Goal: Entertainment & Leisure: Consume media (video, audio)

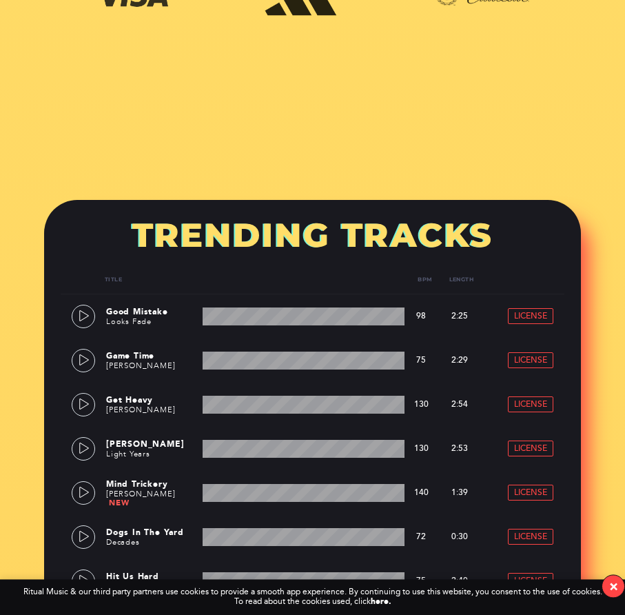
scroll to position [703, 0]
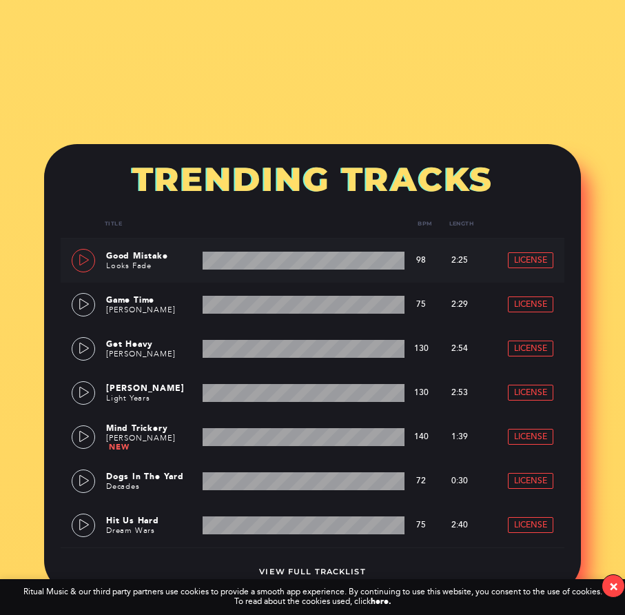
click at [78, 255] on link at bounding box center [83, 260] width 23 height 23
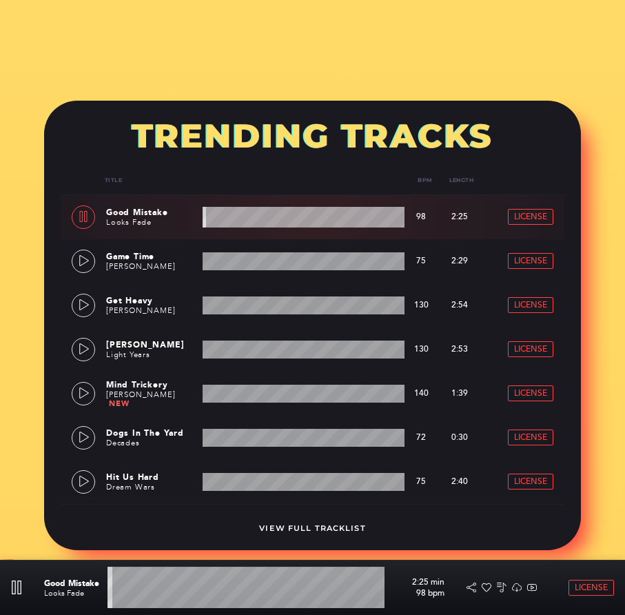
scroll to position [773, 0]
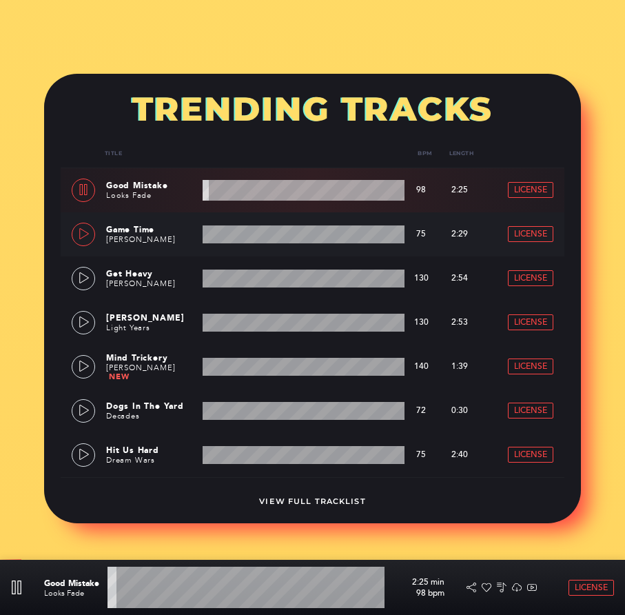
click at [79, 227] on link at bounding box center [83, 234] width 23 height 23
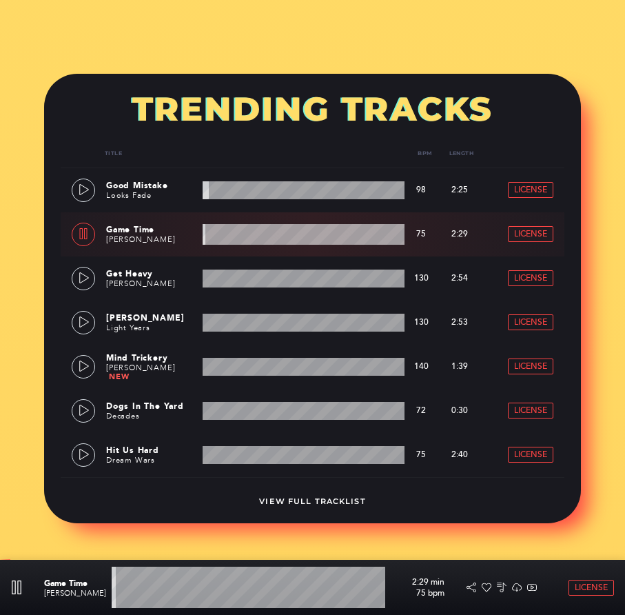
click at [325, 496] on div "View Full Tracklist" at bounding box center [313, 492] width 504 height 30
click at [318, 498] on link "View Full Tracklist" at bounding box center [312, 501] width 106 height 10
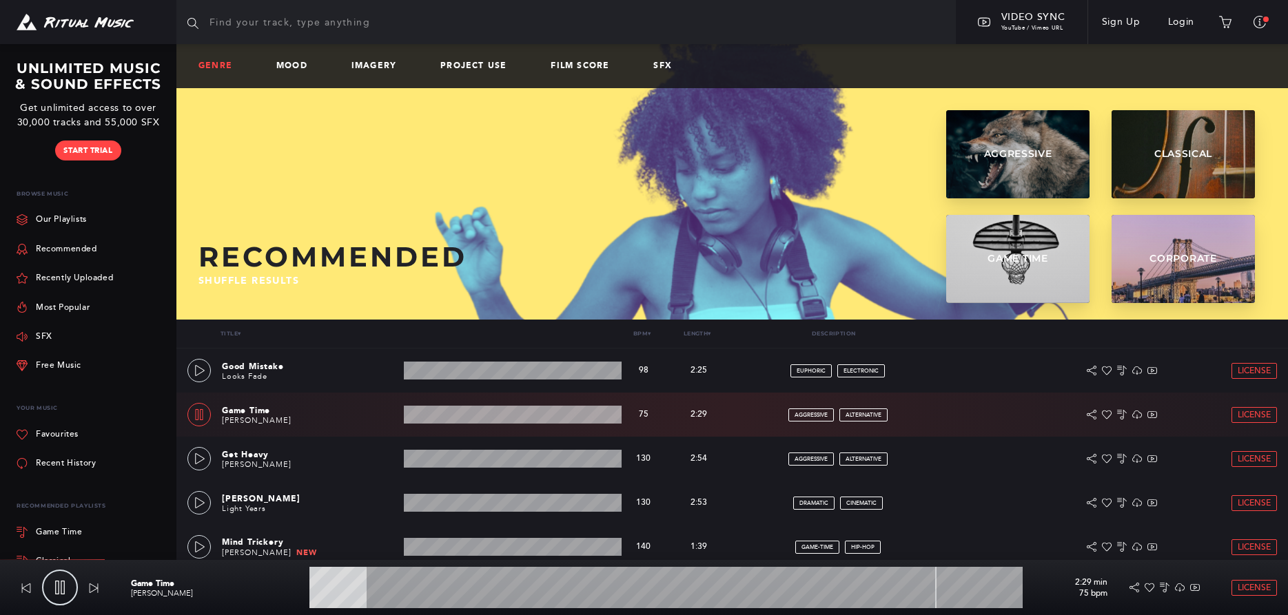
click at [221, 65] on link "Genre" at bounding box center [220, 66] width 45 height 10
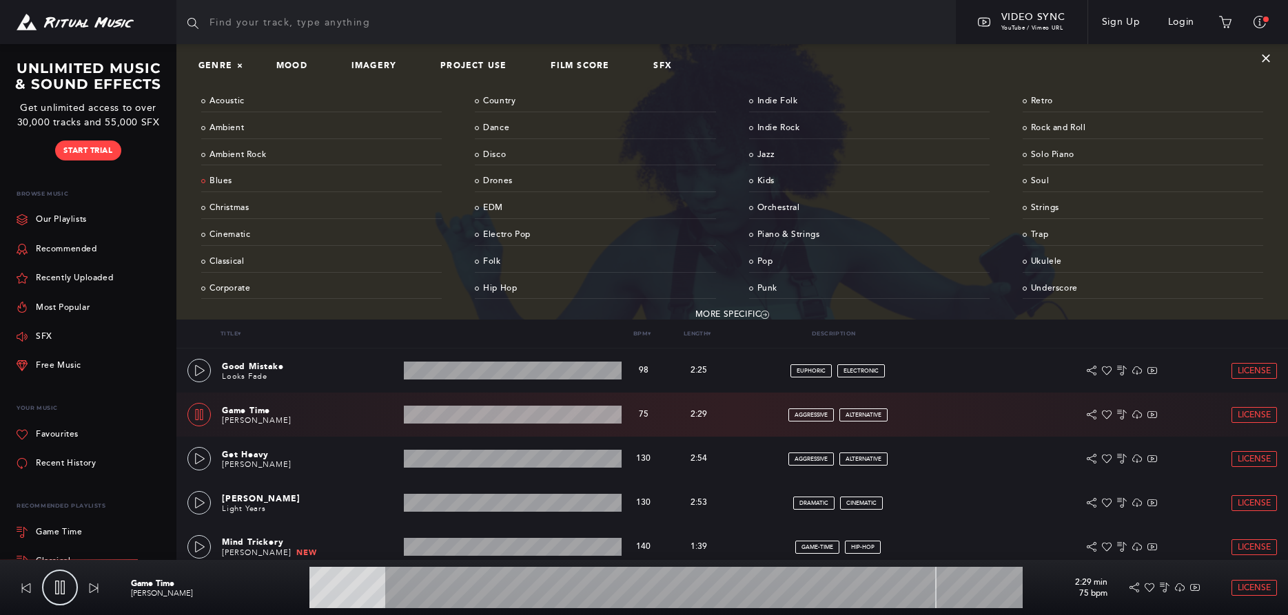
click at [218, 176] on link "Blues" at bounding box center [321, 181] width 241 height 21
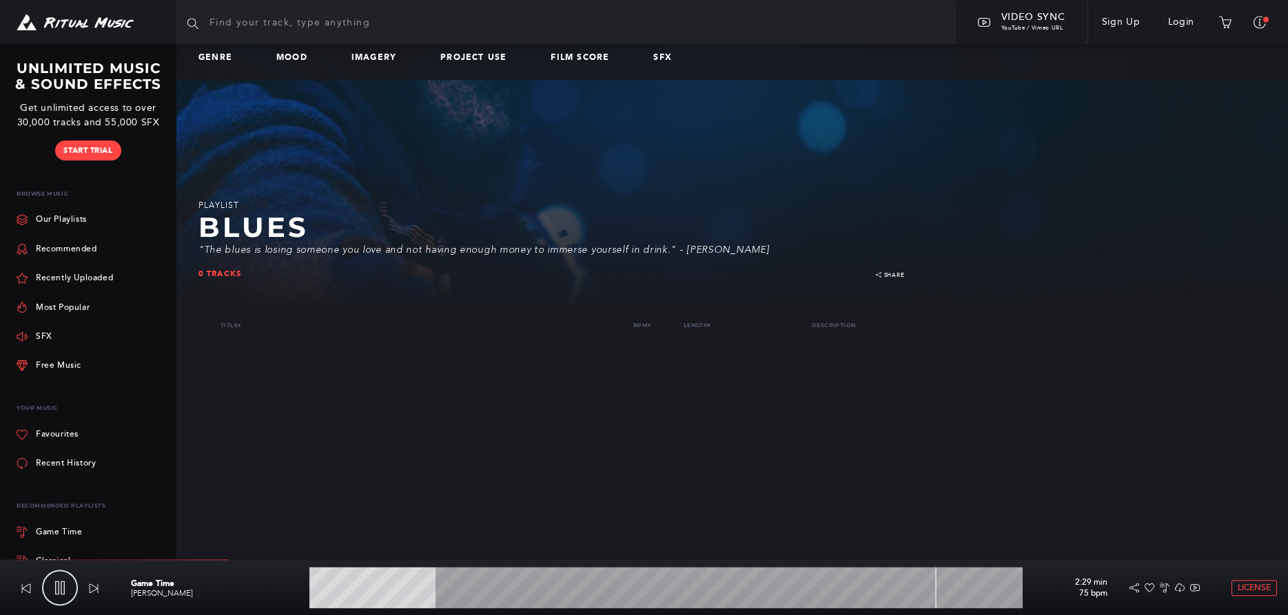
scroll to position [13, 0]
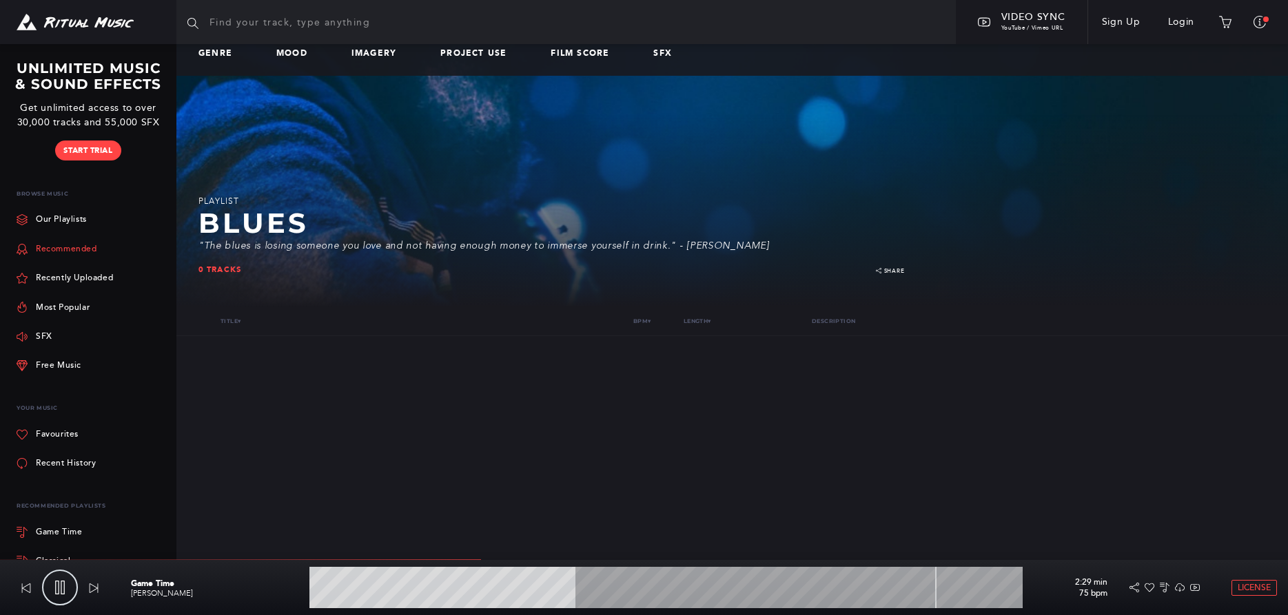
click at [67, 246] on link "Recommended" at bounding box center [57, 248] width 81 height 29
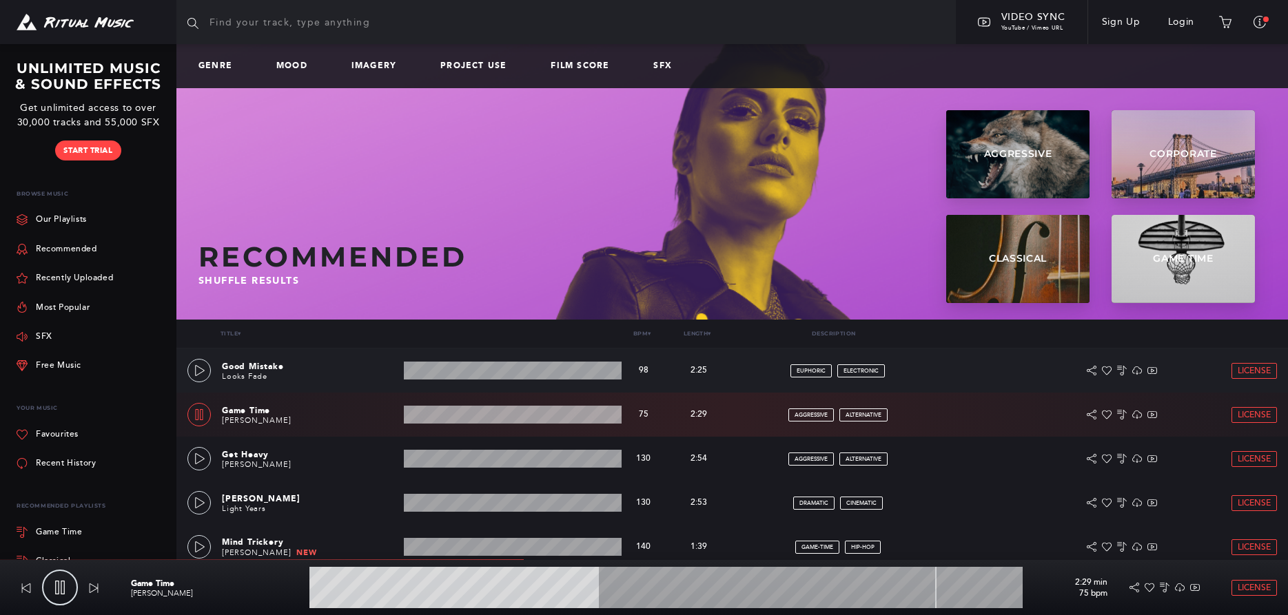
click at [183, 372] on div "Good Mistake Looks Fade 2:25 min 98 bpm 98 bpm 2:25 min euphoric electronic Lic…" at bounding box center [732, 371] width 1112 height 44
click at [206, 367] on link at bounding box center [198, 370] width 23 height 23
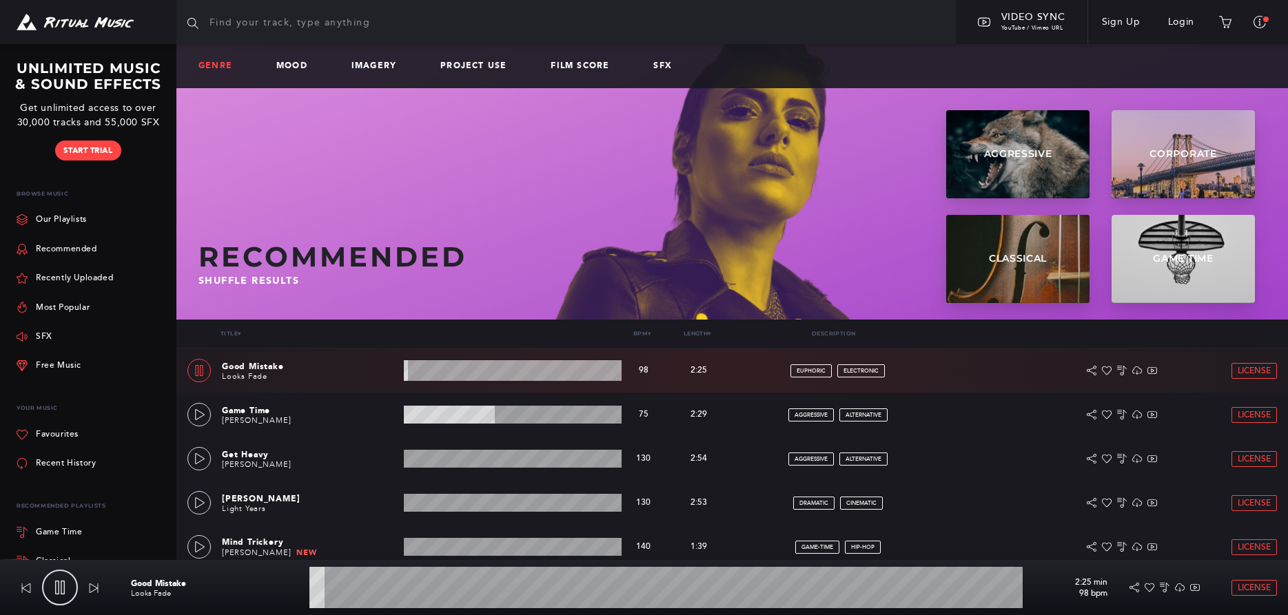
click at [222, 66] on link "Genre" at bounding box center [220, 66] width 45 height 10
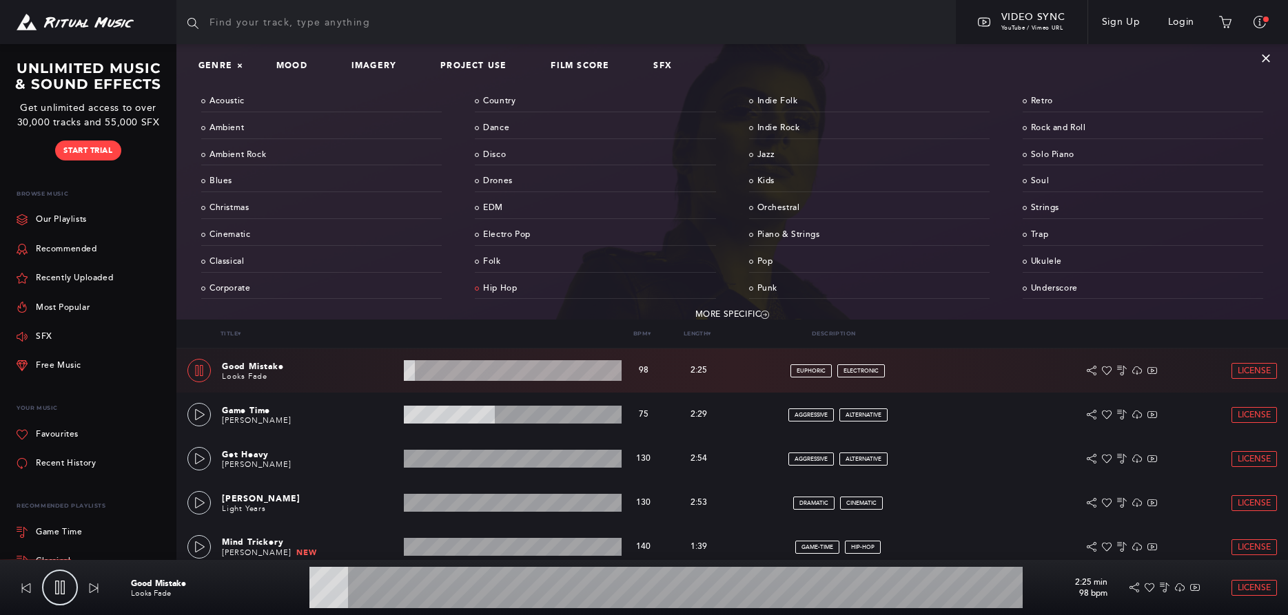
click at [498, 286] on link "Hip Hop" at bounding box center [595, 288] width 241 height 21
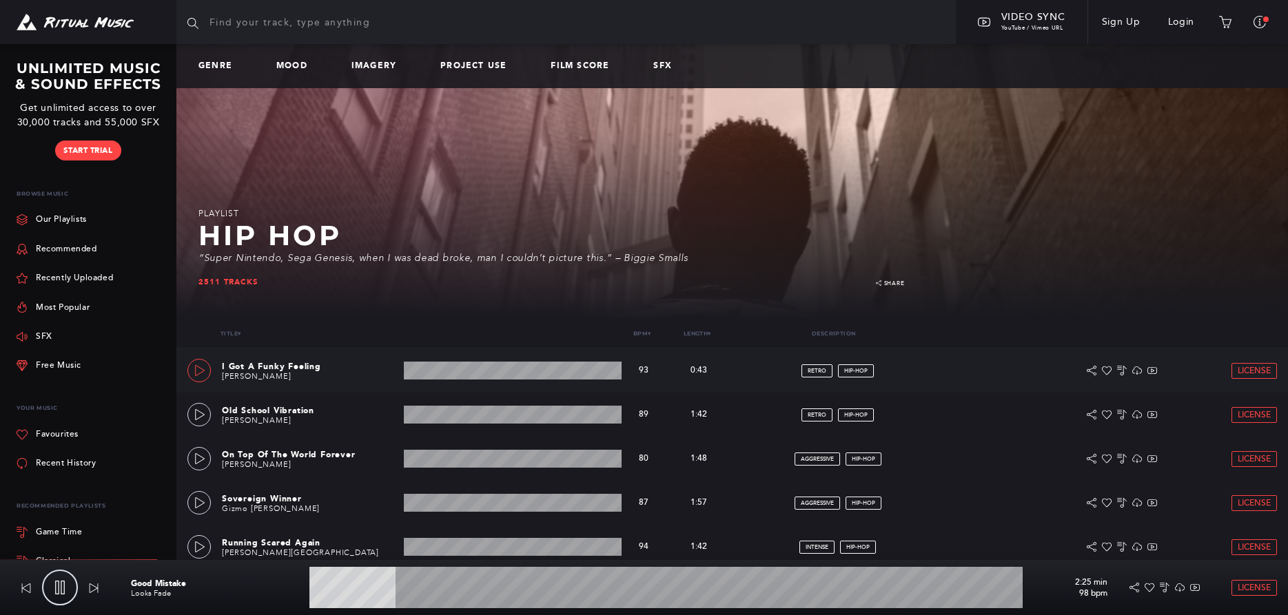
click at [206, 370] on link at bounding box center [198, 370] width 23 height 23
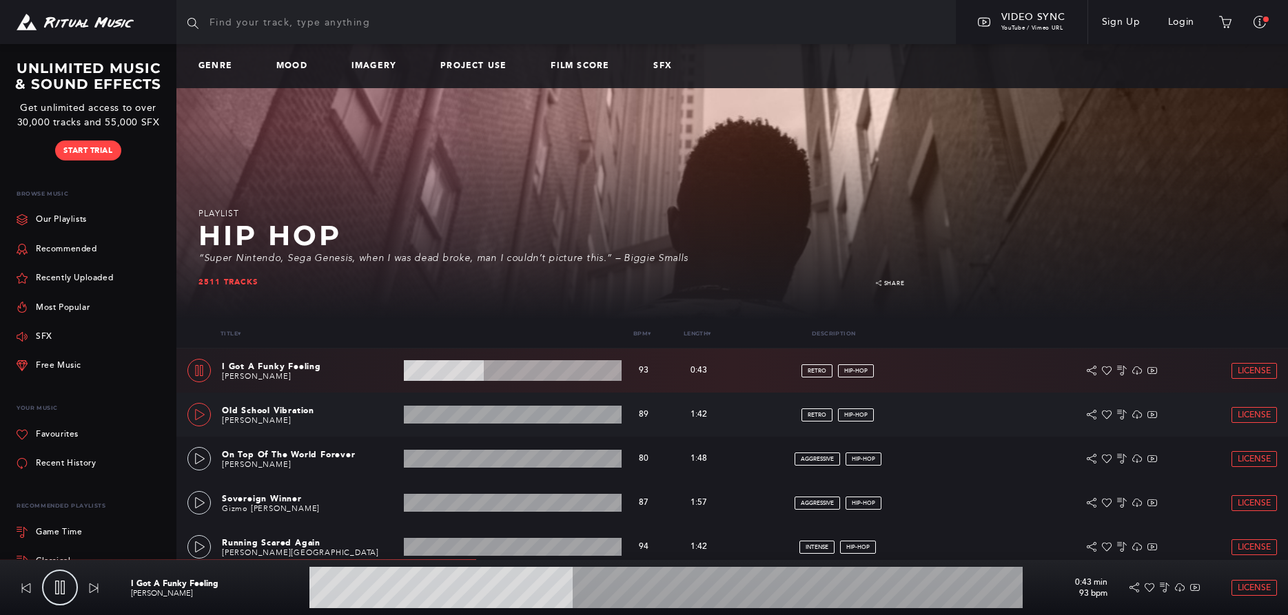
click at [196, 418] on icon at bounding box center [200, 414] width 10 height 11
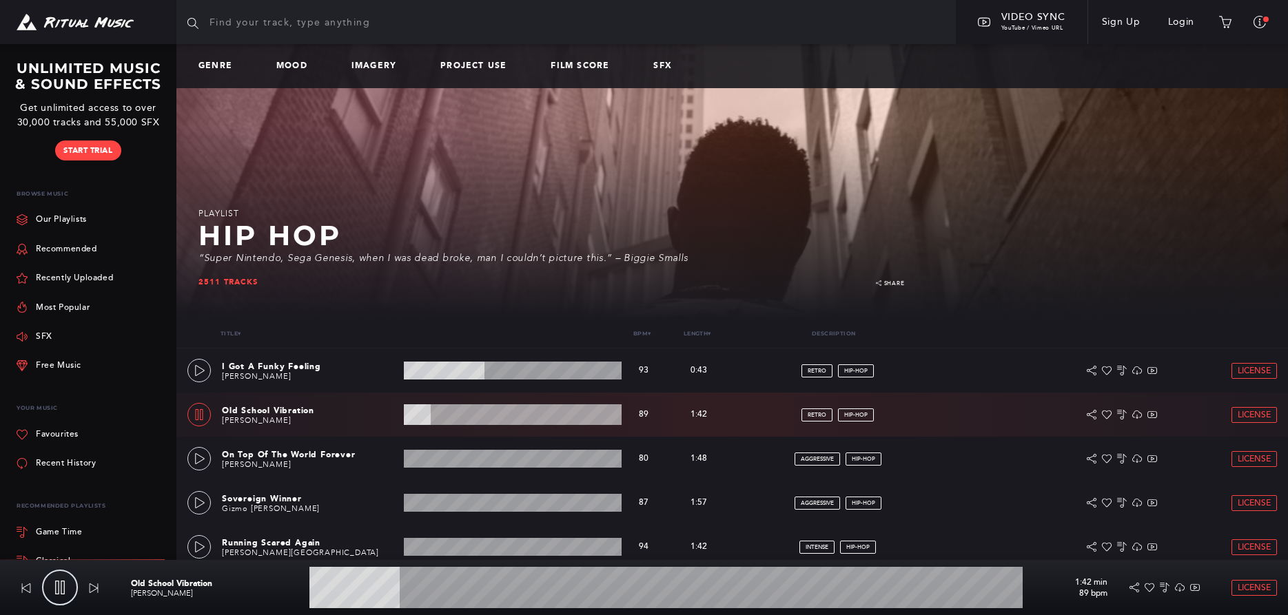
click at [327, 23] on input "text" at bounding box center [565, 22] width 779 height 44
type input "14.45"
type input "v"
type input "15.14"
type input "vo"
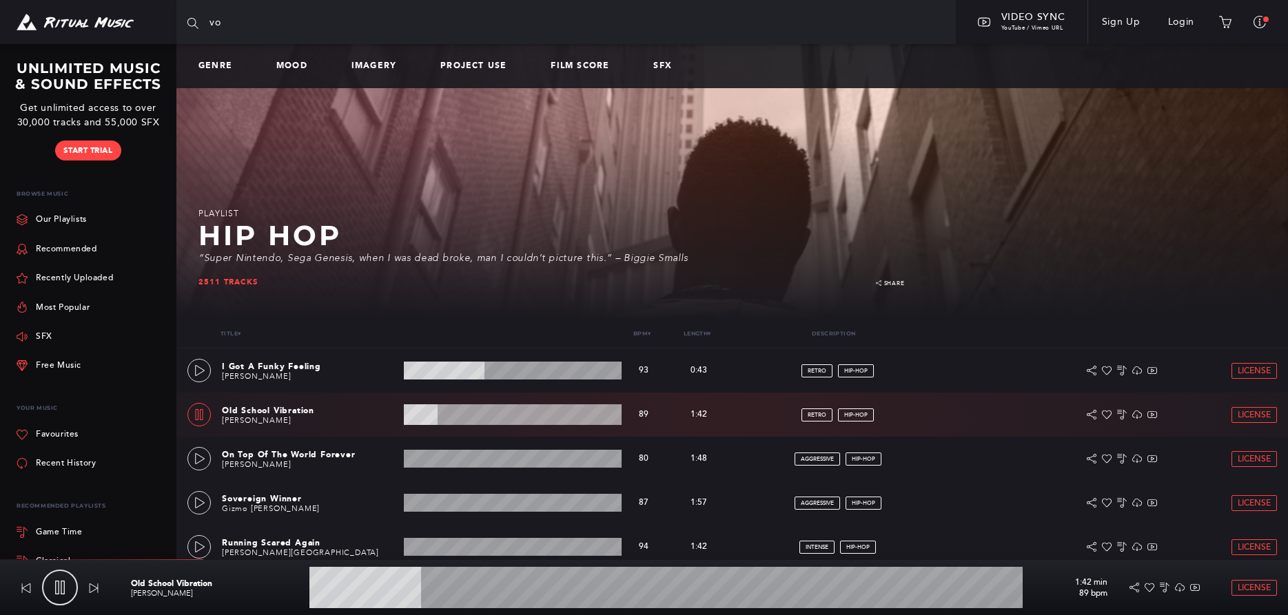
type input "15.87"
type input "voc"
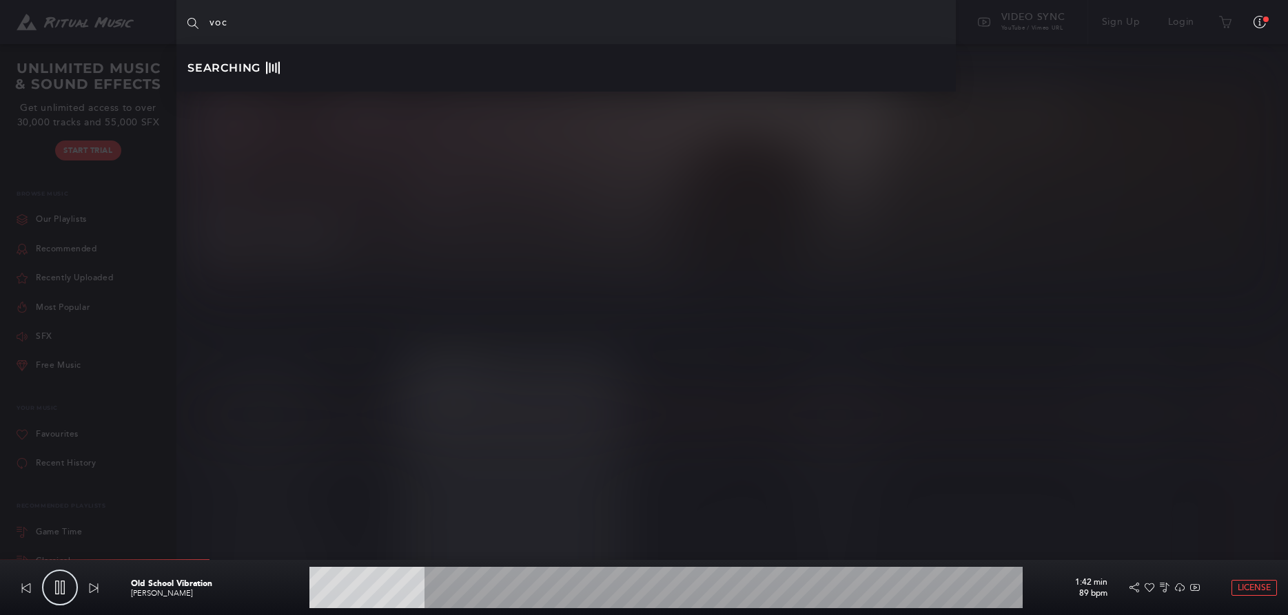
type input "16.34"
type input "voca"
type input "16.93"
type input "vocal"
type input "17.58"
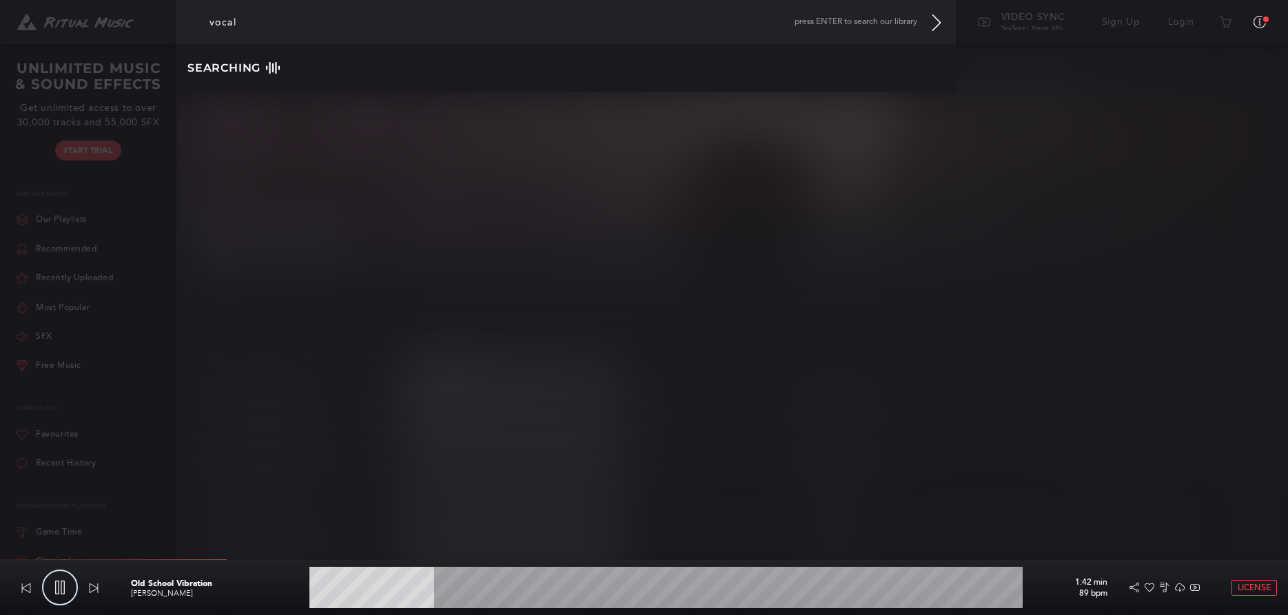
type input "vocals"
type input "18.18"
type input "vocals"
type input "18.27"
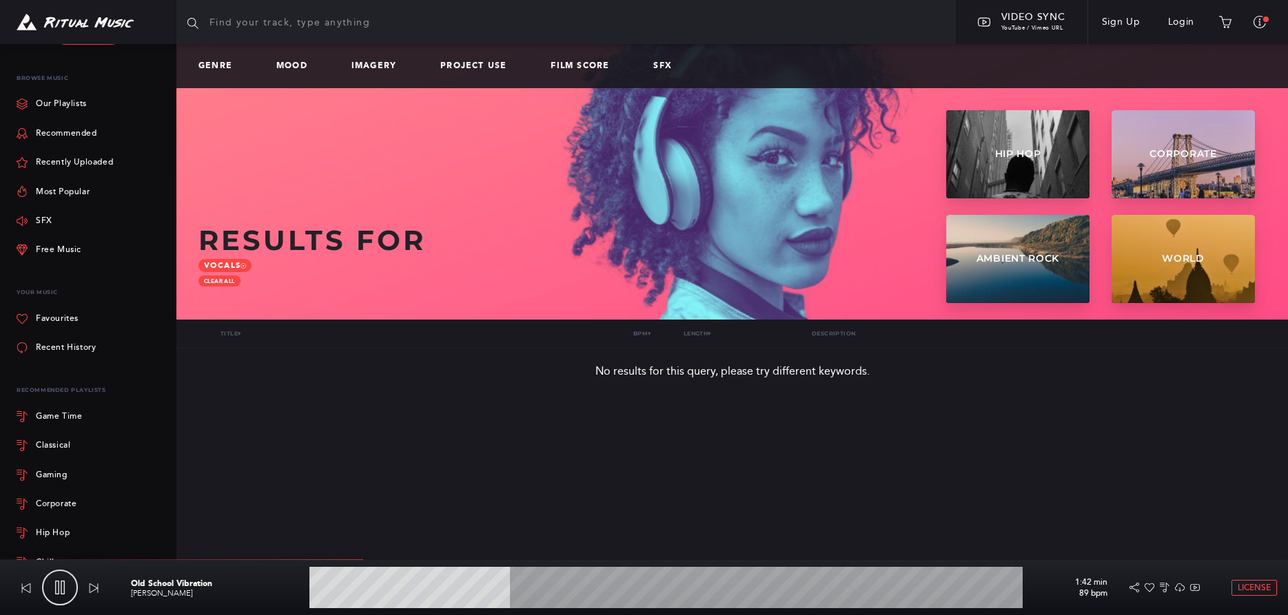
scroll to position [174, 0]
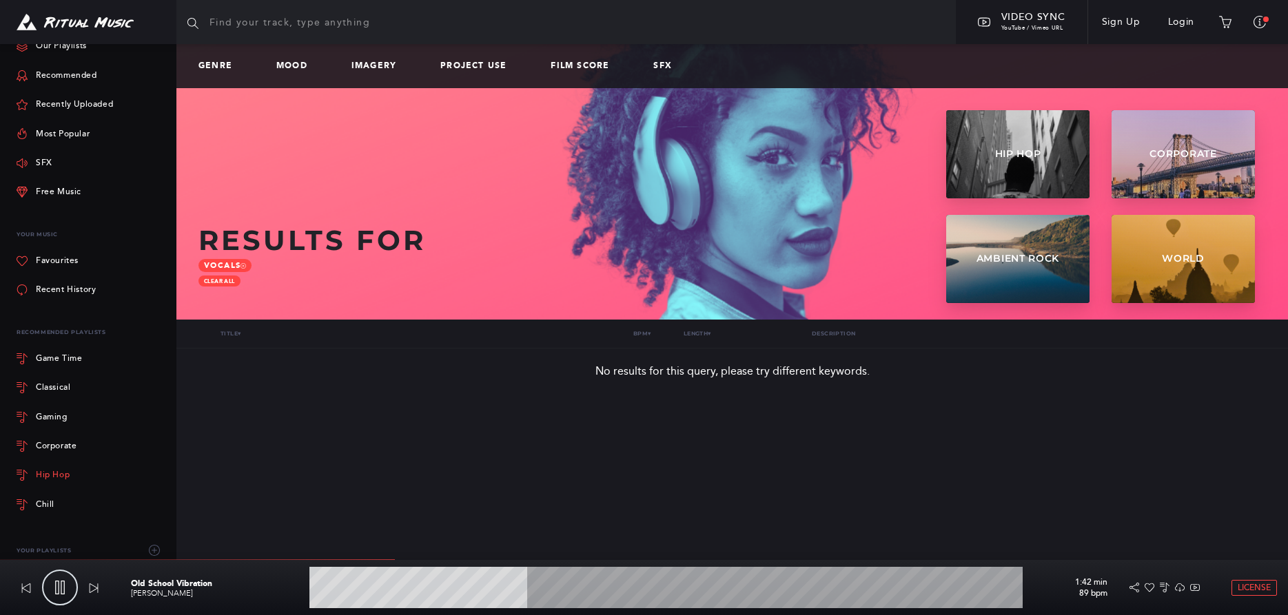
click at [47, 483] on link "Hip Hop" at bounding box center [91, 475] width 149 height 29
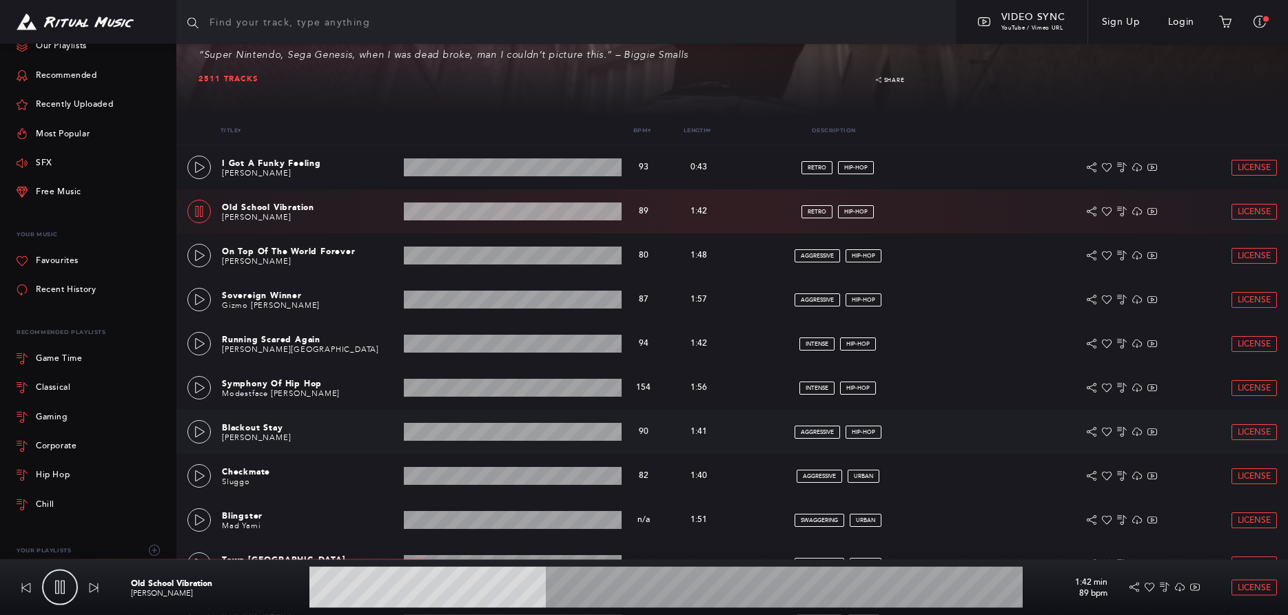
scroll to position [211, 0]
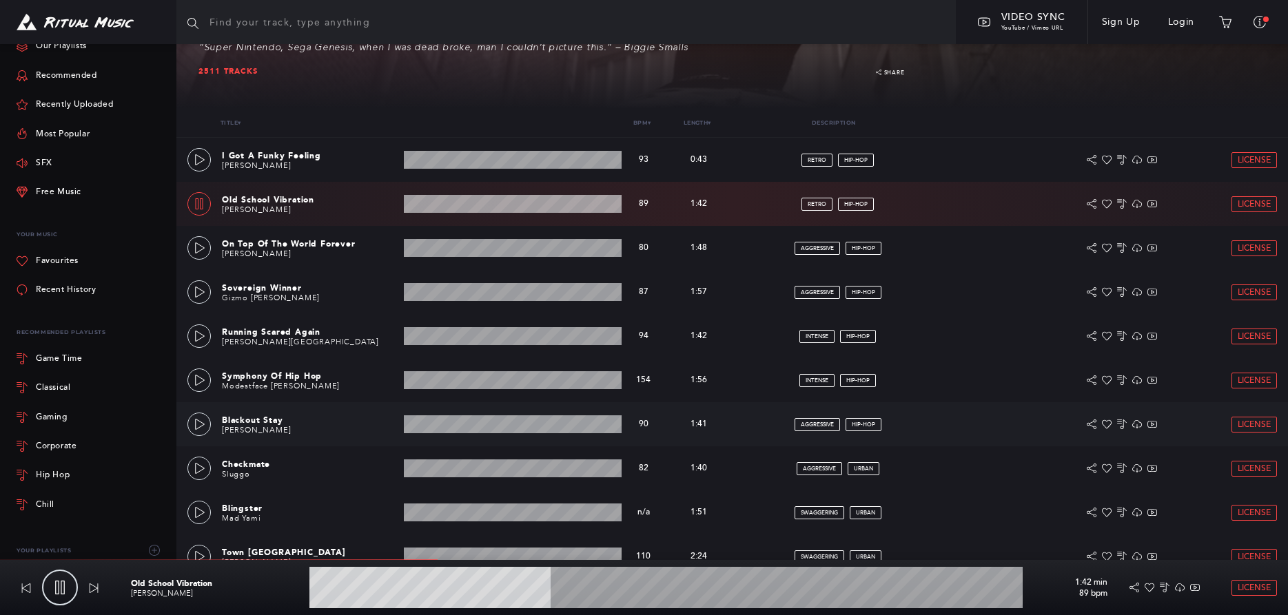
click at [427, 426] on wave at bounding box center [513, 425] width 218 height 18
click at [427, 429] on wave at bounding box center [513, 425] width 218 height 18
click at [431, 424] on wave at bounding box center [513, 425] width 218 height 18
drag, startPoint x: 434, startPoint y: 420, endPoint x: 431, endPoint y: 410, distance: 10.9
click at [434, 418] on wave at bounding box center [513, 425] width 218 height 18
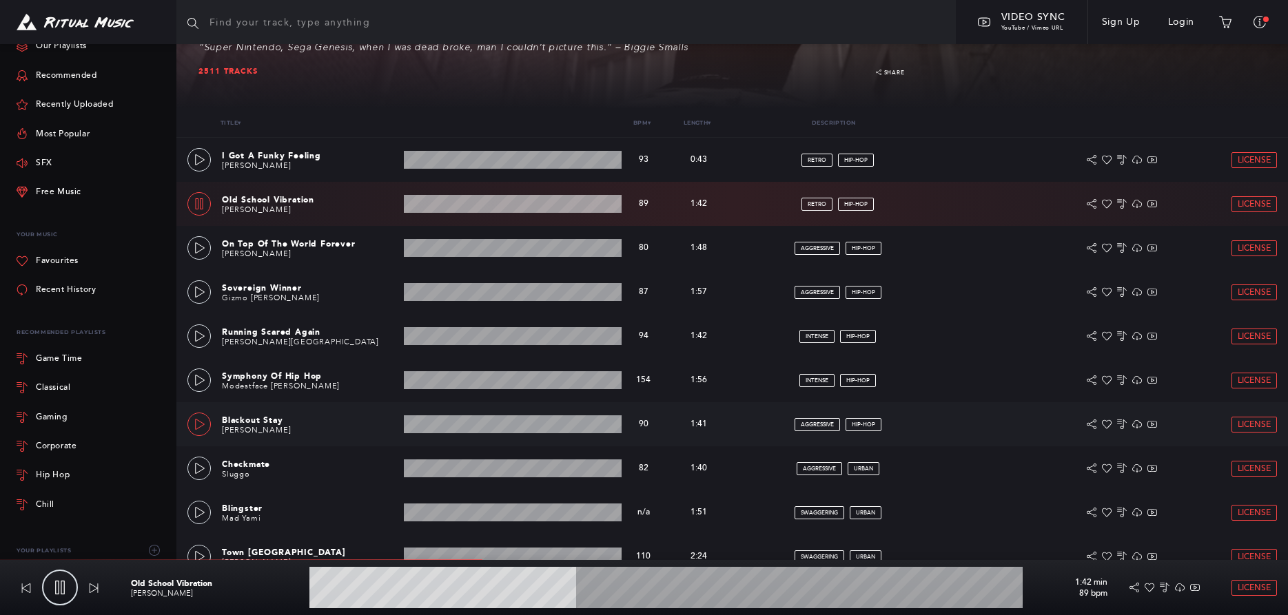
click at [194, 418] on link at bounding box center [198, 424] width 23 height 23
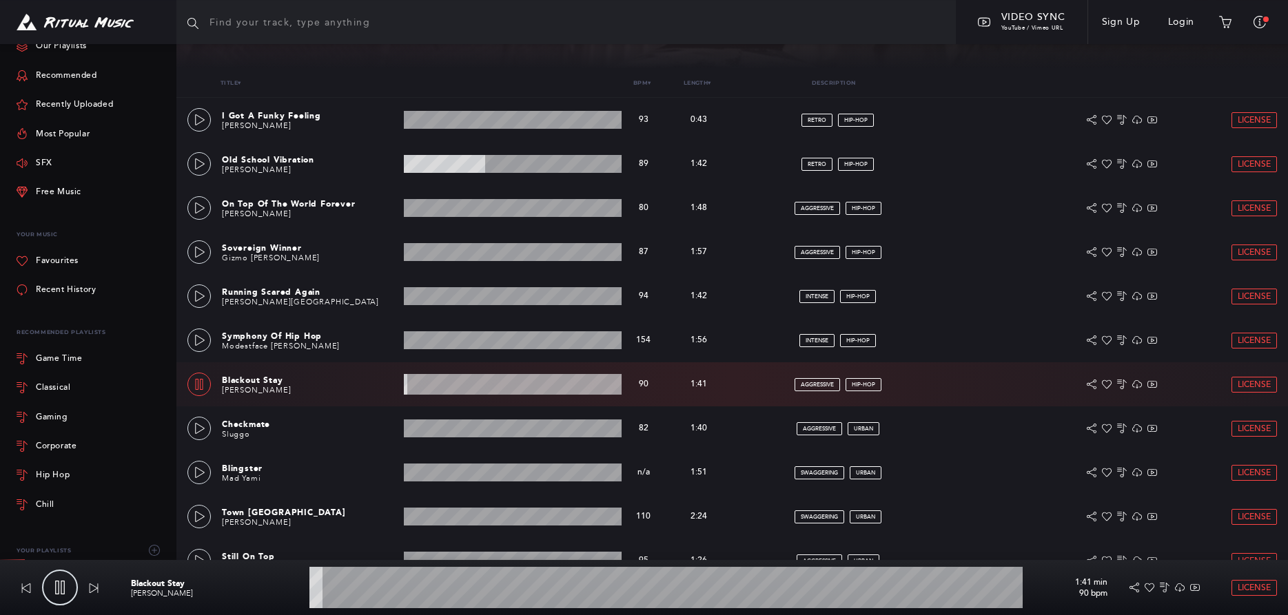
scroll to position [281, 0]
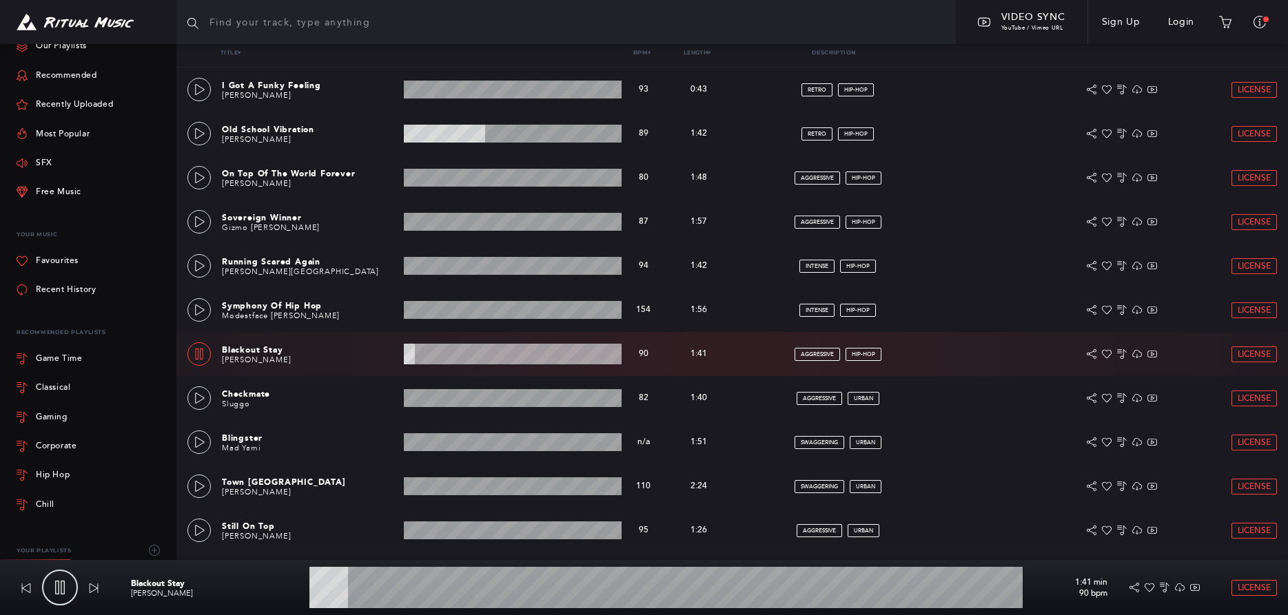
type input "5.51"
